Goal: Task Accomplishment & Management: Use online tool/utility

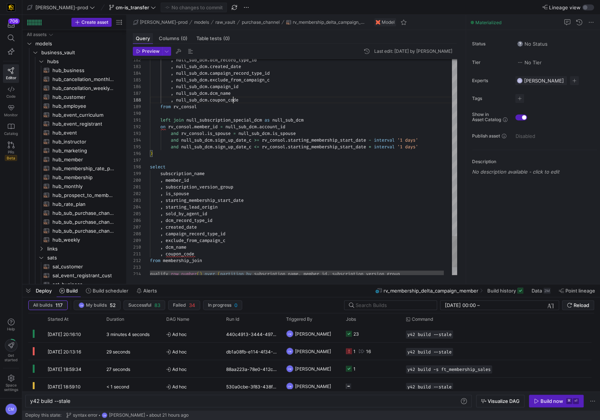
scroll to position [0, 41]
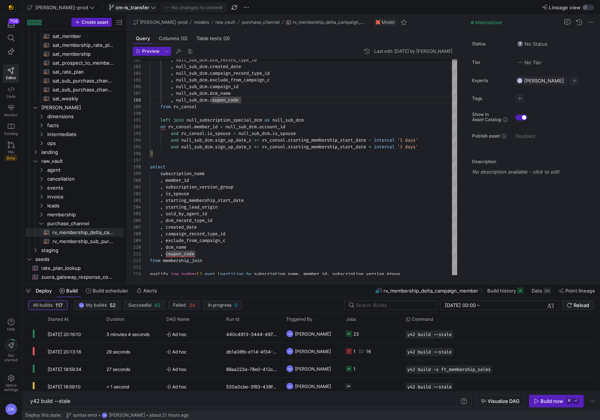
click at [116, 7] on span "cm-is_transfer" at bounding box center [132, 7] width 33 height 6
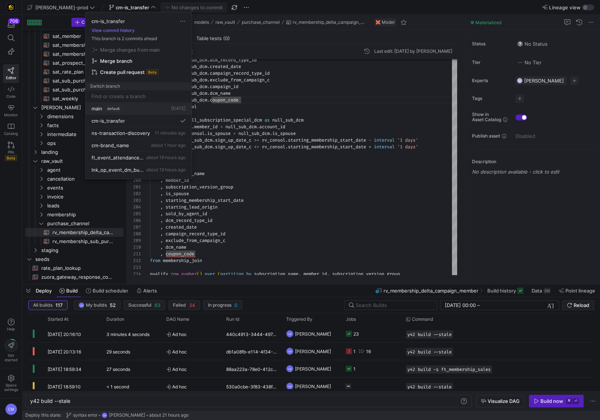
click at [119, 103] on button "main default [DATE]" at bounding box center [139, 109] width 106 height 12
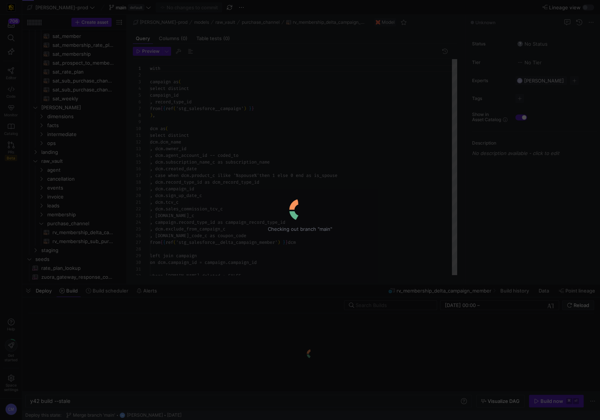
scroll to position [67, 0]
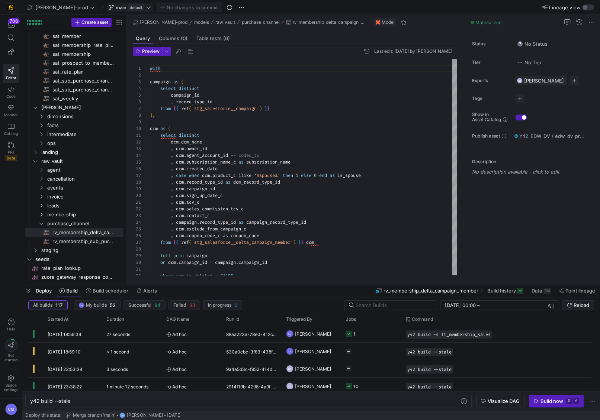
click at [116, 4] on span "main" at bounding box center [121, 7] width 11 height 6
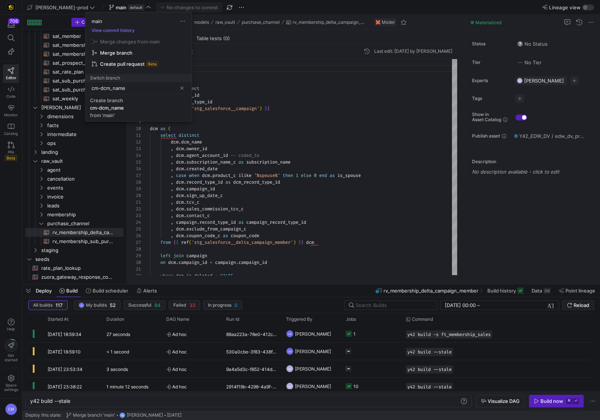
type input "cm-dcm_name"
click at [113, 102] on div "Create branch" at bounding box center [106, 100] width 33 height 6
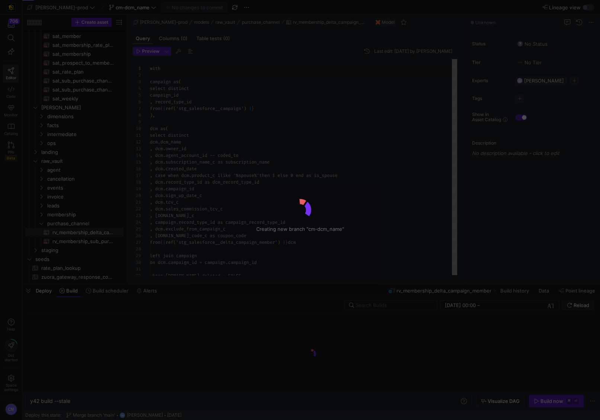
scroll to position [67, 0]
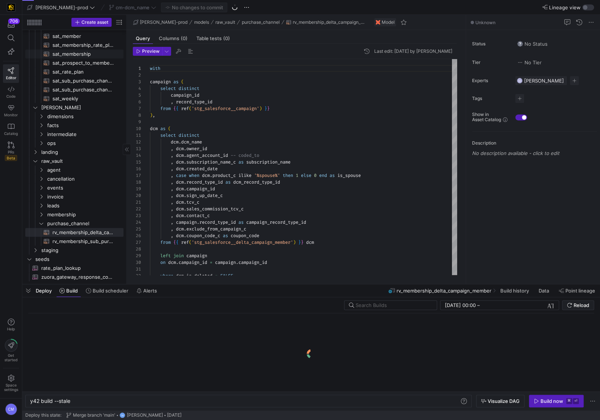
click at [84, 51] on span "sat_membership​​​​​​​​​​" at bounding box center [83, 54] width 63 height 9
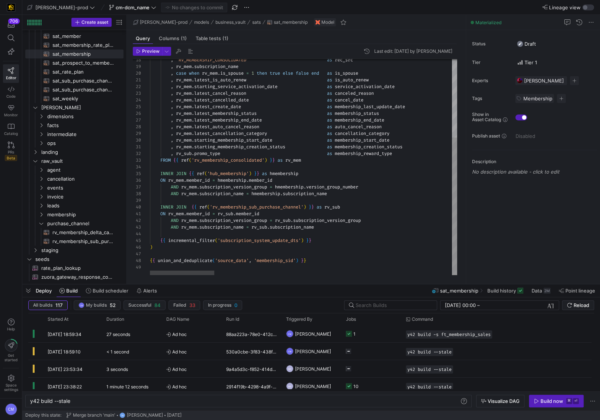
scroll to position [7, 249]
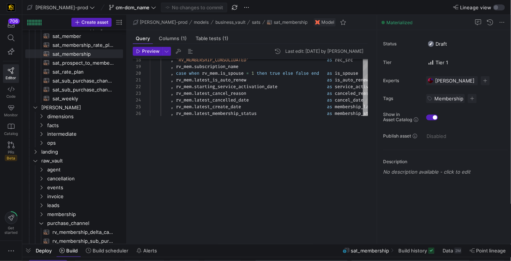
drag, startPoint x: 312, startPoint y: 126, endPoint x: 295, endPoint y: 251, distance: 125.7
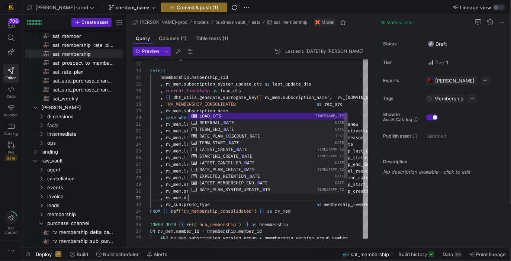
scroll to position [7, 54]
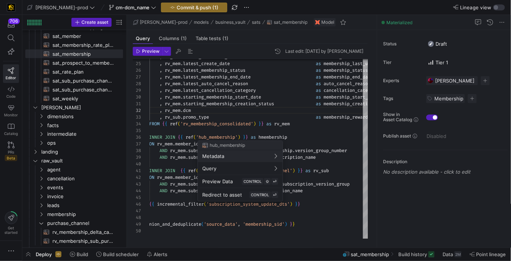
click at [265, 105] on div at bounding box center [255, 130] width 511 height 261
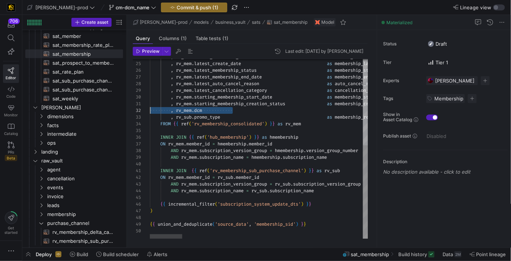
scroll to position [7, 0]
drag, startPoint x: 223, startPoint y: 108, endPoint x: 132, endPoint y: 109, distance: 90.8
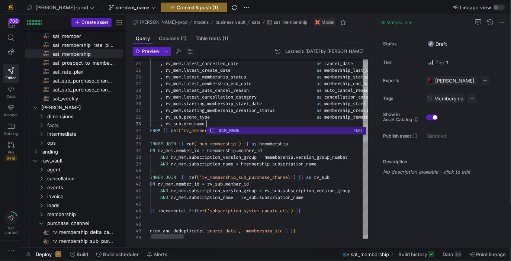
scroll to position [0, 179]
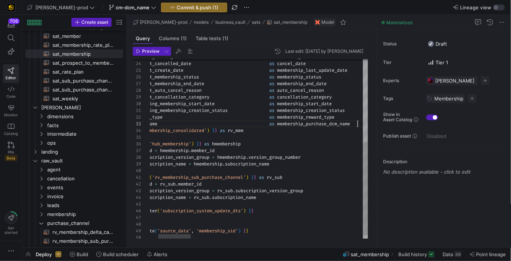
scroll to position [13, 265]
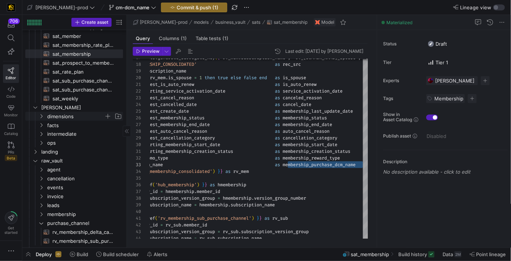
click at [77, 117] on span "dimensions" at bounding box center [75, 116] width 57 height 9
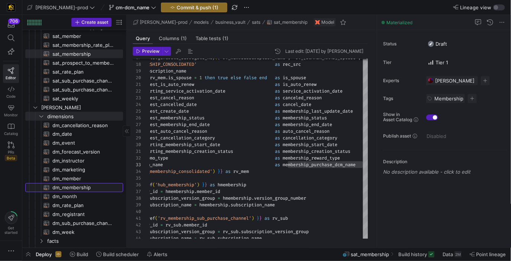
click at [74, 188] on span "dm_membership​​​​​​​​​​" at bounding box center [83, 188] width 62 height 9
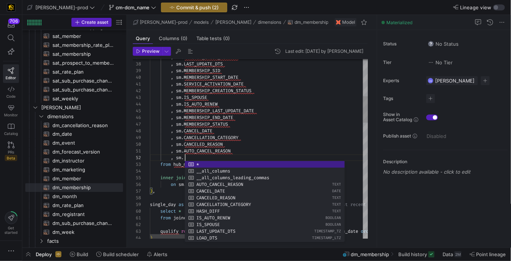
scroll to position [7, 110]
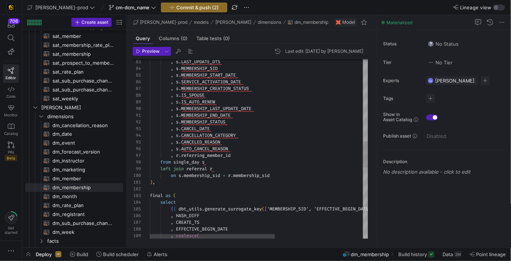
click at [239, 152] on div ", s . LAST_UPDATE_DTS , s . MEMBERSHIP_SID , s . MEMBERSHIP_START_DATE , s . SE…" at bounding box center [336, 111] width 372 height 1216
click at [235, 150] on div ", s . LAST_UPDATE_DTS , s . MEMBERSHIP_SID , s . MEMBERSHIP_START_DATE , s . SE…" at bounding box center [336, 111] width 372 height 1216
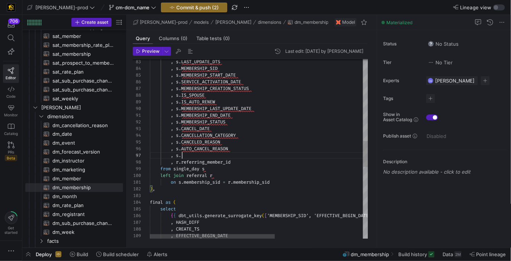
scroll to position [40, 107]
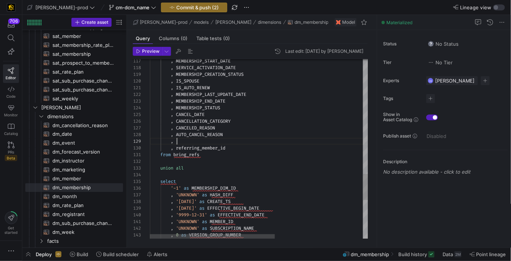
scroll to position [54, 101]
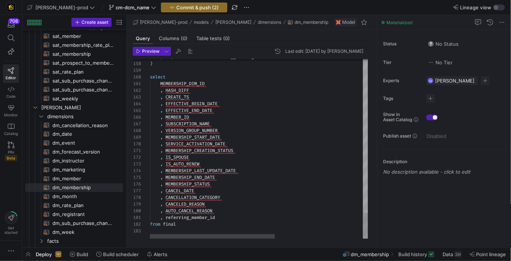
scroll to position [60, 64]
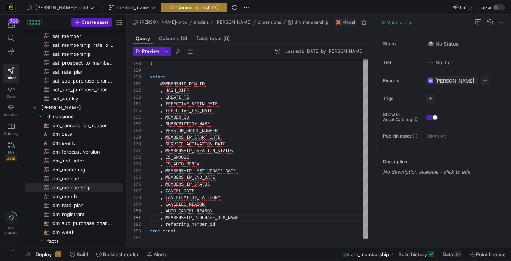
type textarea ", MEMBERSHIP_PURCHASE_DCM_NAME , referring_member_id from final"
click at [179, 6] on span "Commit & push (2)" at bounding box center [197, 7] width 42 height 6
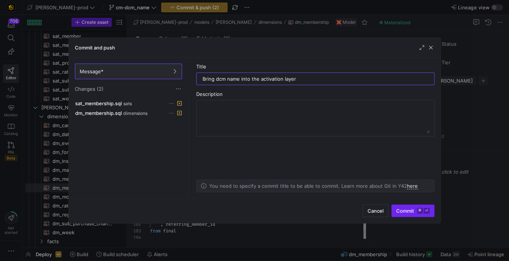
type input "Bring dcm name into the activation layer"
click at [405, 209] on span "Commit ⌘ ⏎" at bounding box center [412, 211] width 33 height 6
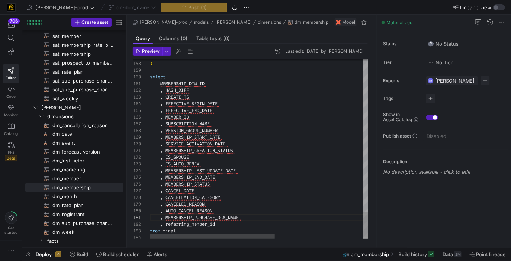
type textarea ", MEMBERSHIP_CREATION_STATUS , IS_SPOUSE , IS_AUTO_RENEW , MEMBERSHIP_LAST_UPDA…"
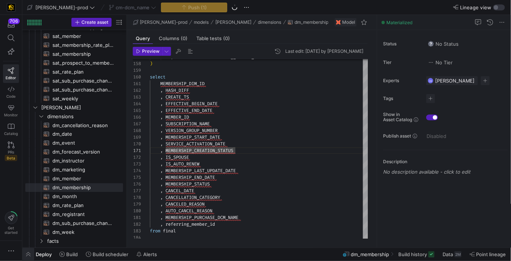
click at [29, 253] on span "button" at bounding box center [28, 254] width 12 height 13
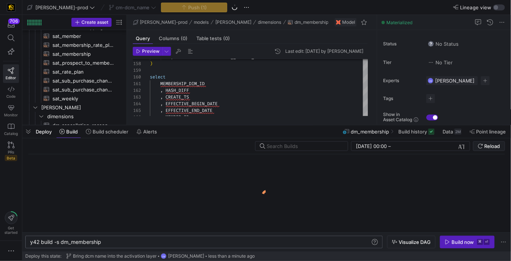
click at [96, 244] on div "y42 build -s dm_membership" at bounding box center [200, 242] width 341 height 6
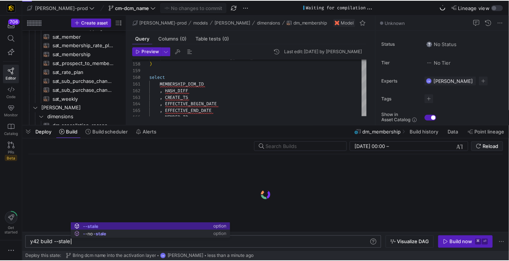
scroll to position [0, 41]
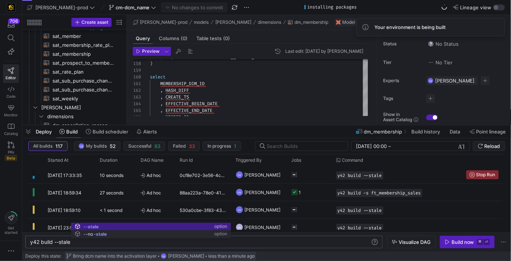
type textarea "y42 build --stale"
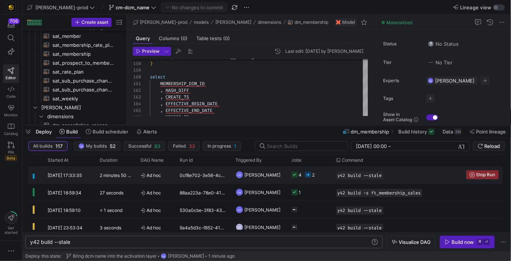
click at [264, 179] on span "[PERSON_NAME]" at bounding box center [263, 174] width 36 height 17
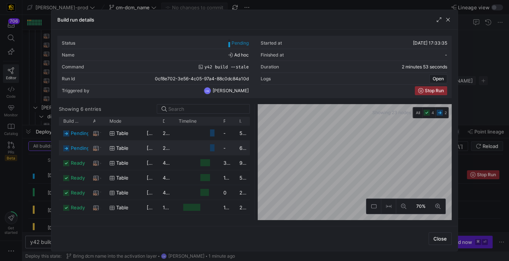
click at [193, 152] on y42-job-duration-timeline-cell-renderer "Press SPACE to select this row." at bounding box center [197, 148] width 36 height 14
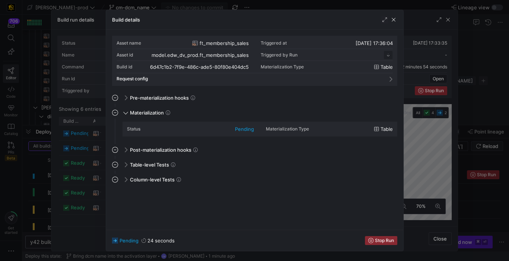
scroll to position [67, 0]
click at [79, 152] on div at bounding box center [254, 130] width 509 height 261
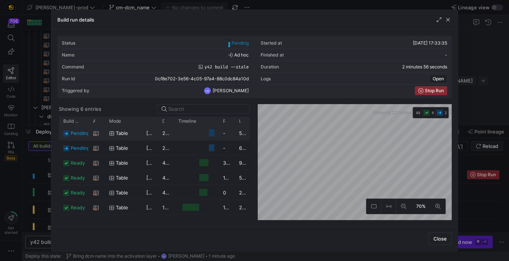
click at [134, 133] on div "table" at bounding box center [123, 133] width 28 height 15
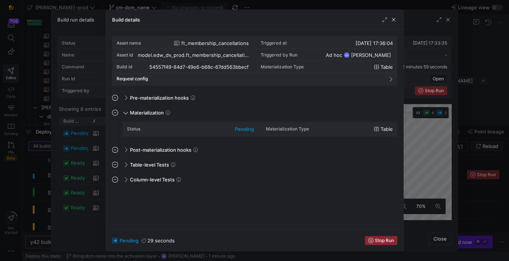
click at [85, 158] on div at bounding box center [254, 130] width 509 height 261
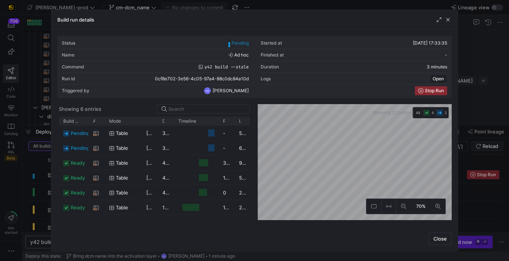
click at [288, 4] on div at bounding box center [254, 130] width 509 height 261
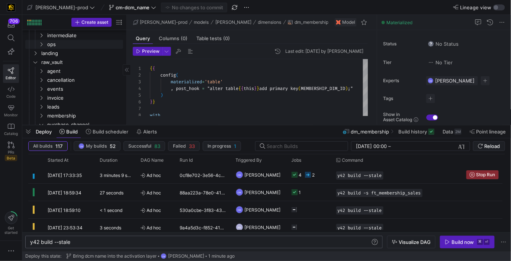
scroll to position [599, 0]
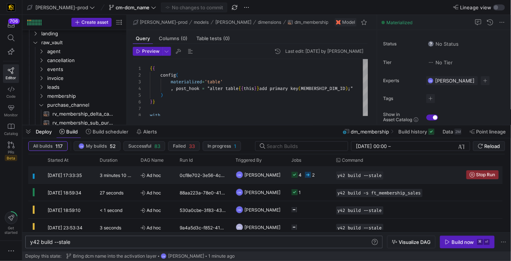
click at [168, 173] on span "Ad hoc" at bounding box center [156, 175] width 31 height 17
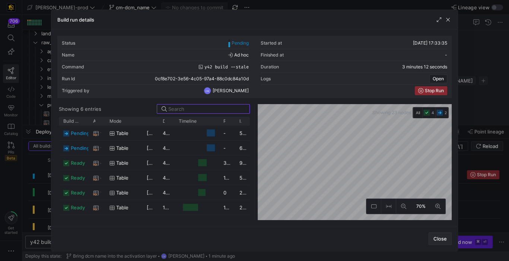
click at [439, 238] on span "Close" at bounding box center [439, 239] width 13 height 6
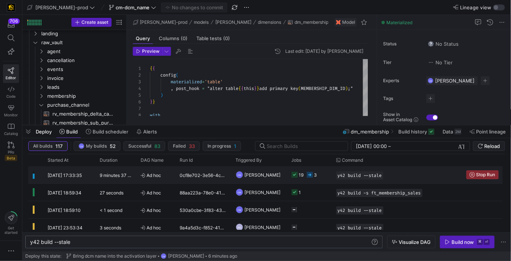
click at [320, 180] on y42-job-status-cell-renderer "19 3" at bounding box center [310, 175] width 36 height 16
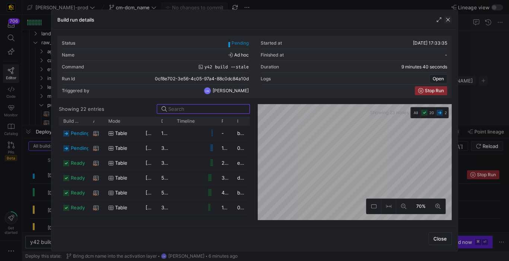
click at [449, 17] on span "button" at bounding box center [447, 19] width 7 height 7
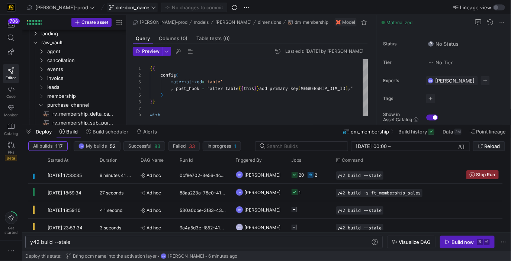
click at [116, 5] on span "cm-dcm_name" at bounding box center [133, 7] width 34 height 6
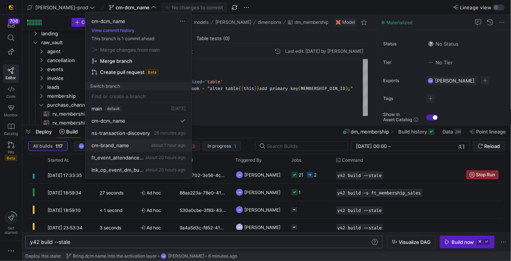
click at [129, 144] on div "cm-brand_name about 1 hour ago" at bounding box center [139, 146] width 94 height 6
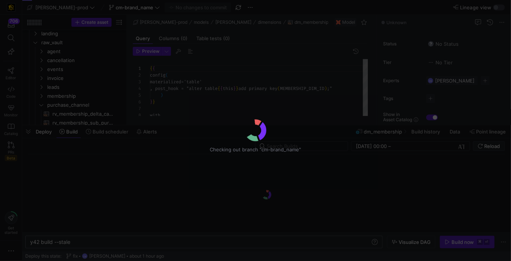
scroll to position [67, 0]
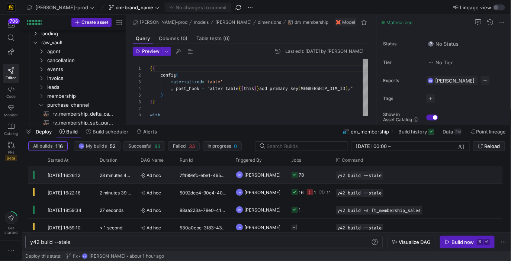
click at [302, 177] on div "78" at bounding box center [301, 174] width 5 height 17
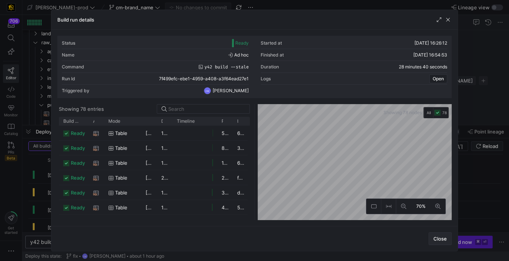
click at [440, 240] on span "Close" at bounding box center [439, 239] width 13 height 6
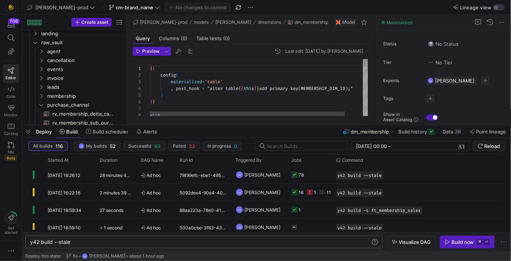
scroll to position [26, 13]
click at [131, 8] on span "cm-brand_name" at bounding box center [135, 7] width 38 height 6
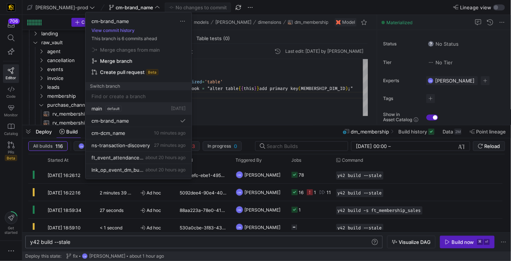
click at [158, 112] on button "main default [DATE]" at bounding box center [139, 109] width 106 height 12
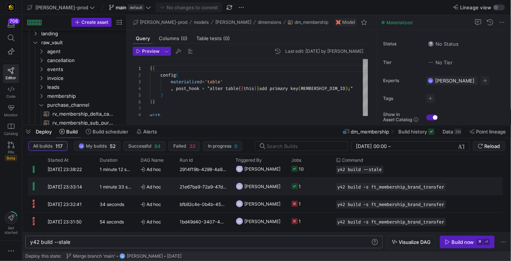
scroll to position [70, 0]
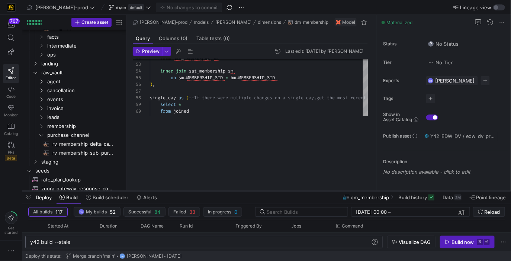
drag, startPoint x: 214, startPoint y: 126, endPoint x: 220, endPoint y: 194, distance: 68.3
click at [220, 193] on div at bounding box center [266, 191] width 489 height 3
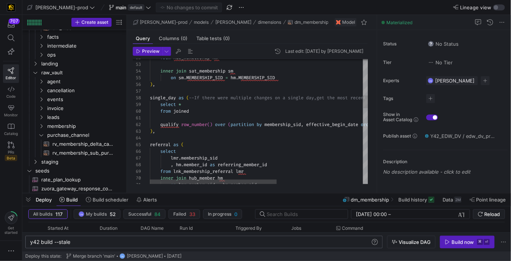
type textarea "qualify row_number() over (partition by membership_sid, effective_begin_date or…"
click at [146, 9] on icon at bounding box center [148, 7] width 5 height 5
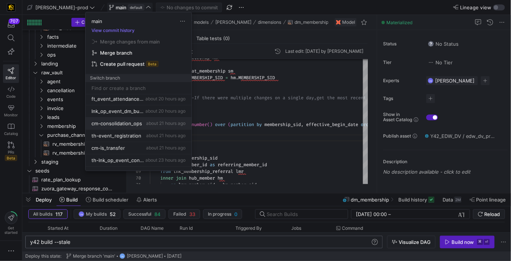
click at [153, 126] on button "cm-consolidation_ops about 21 hours ago" at bounding box center [139, 124] width 106 height 12
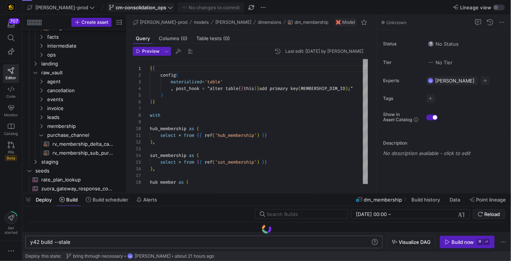
click at [140, 8] on span "cm-consolidation_ops" at bounding box center [141, 7] width 51 height 6
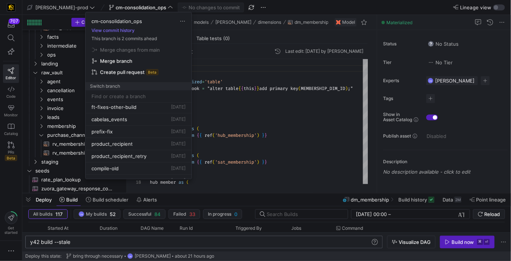
scroll to position [425, 0]
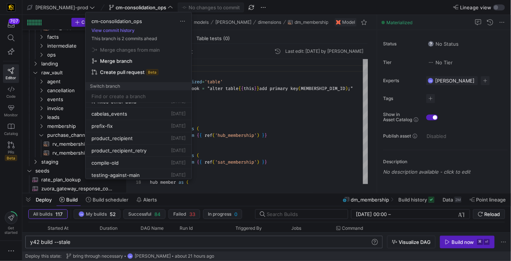
click at [281, 109] on div at bounding box center [255, 130] width 511 height 261
